Goal: Check status: Check status

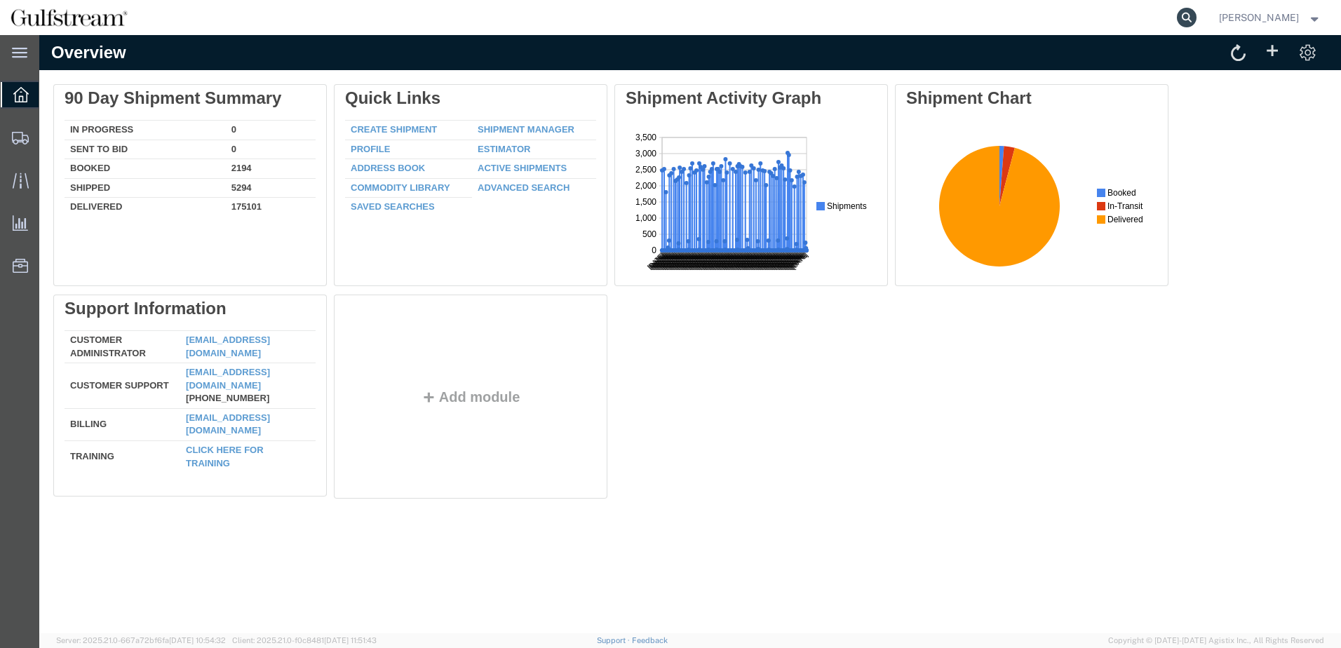
click at [1196, 15] on icon at bounding box center [1187, 18] width 20 height 20
paste input "882157181960"
type input "882157181960"
click at [1193, 18] on icon at bounding box center [1187, 18] width 20 height 20
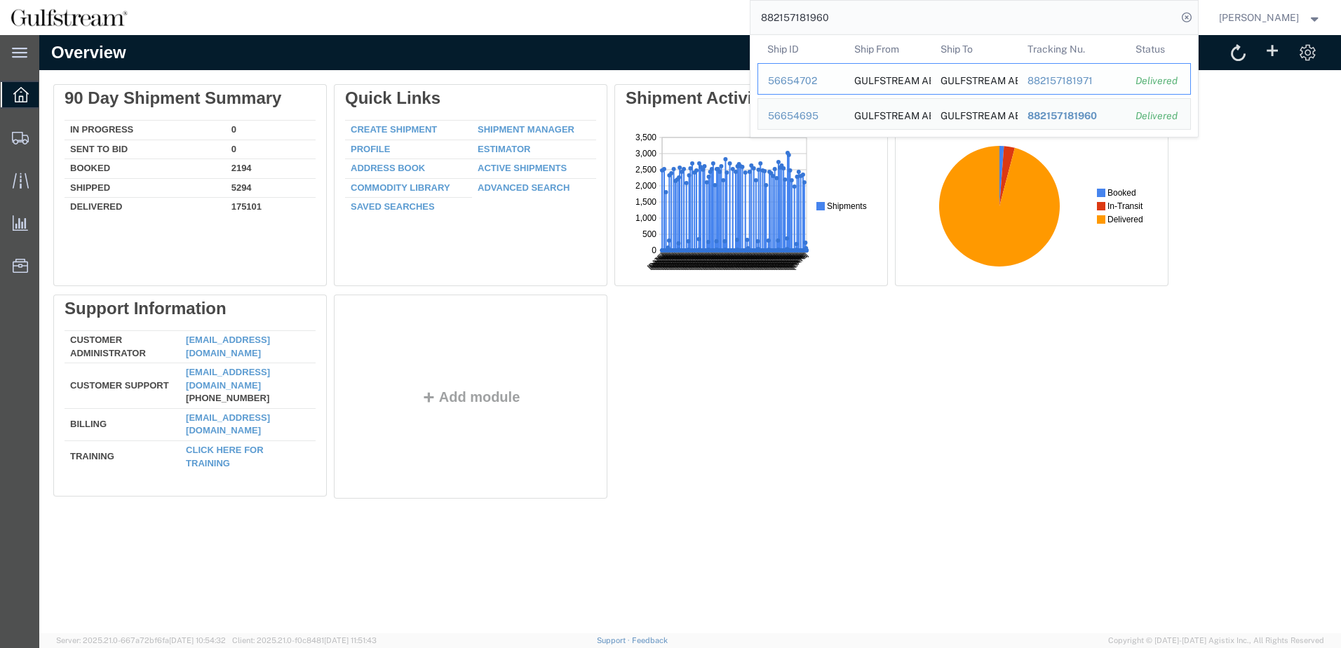
click at [1085, 79] on div "882157181971" at bounding box center [1071, 81] width 89 height 15
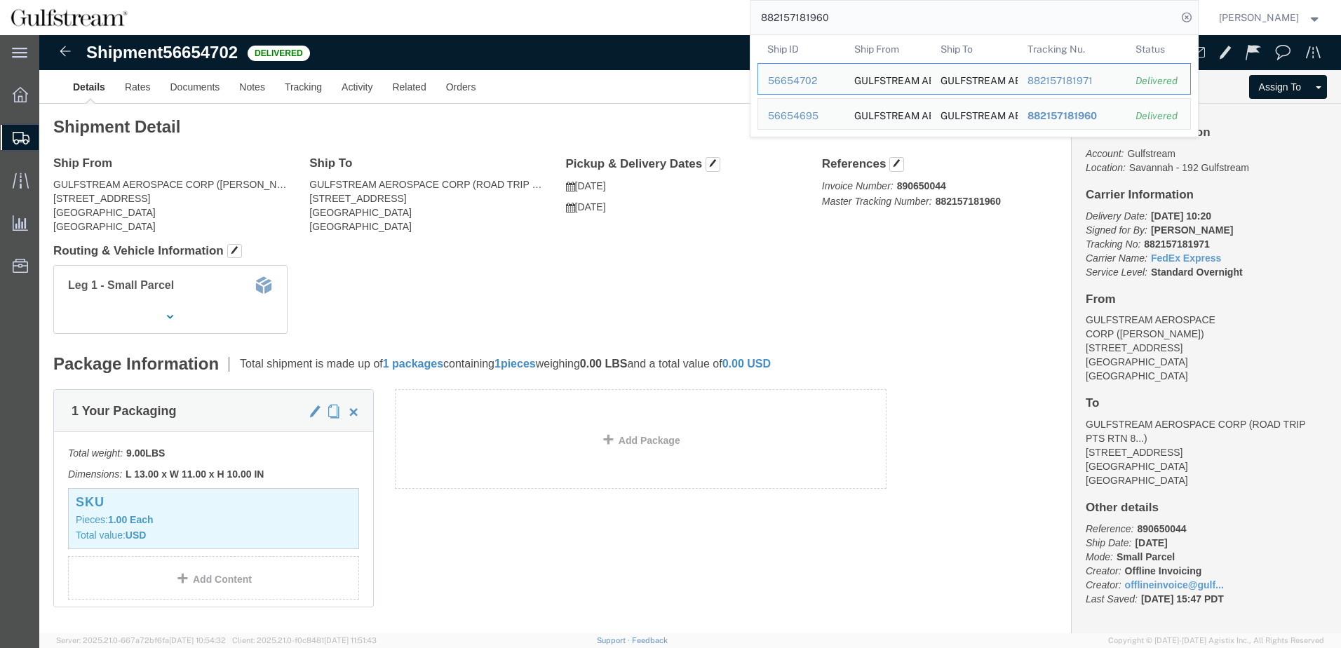
click at [901, 11] on input "882157181960" at bounding box center [964, 18] width 427 height 34
click at [1099, 68] on td "Tracking Nu. 882157181971" at bounding box center [1071, 79] width 109 height 32
click at [1062, 114] on span "882157181960" at bounding box center [1061, 115] width 69 height 11
